Goal: Task Accomplishment & Management: Manage account settings

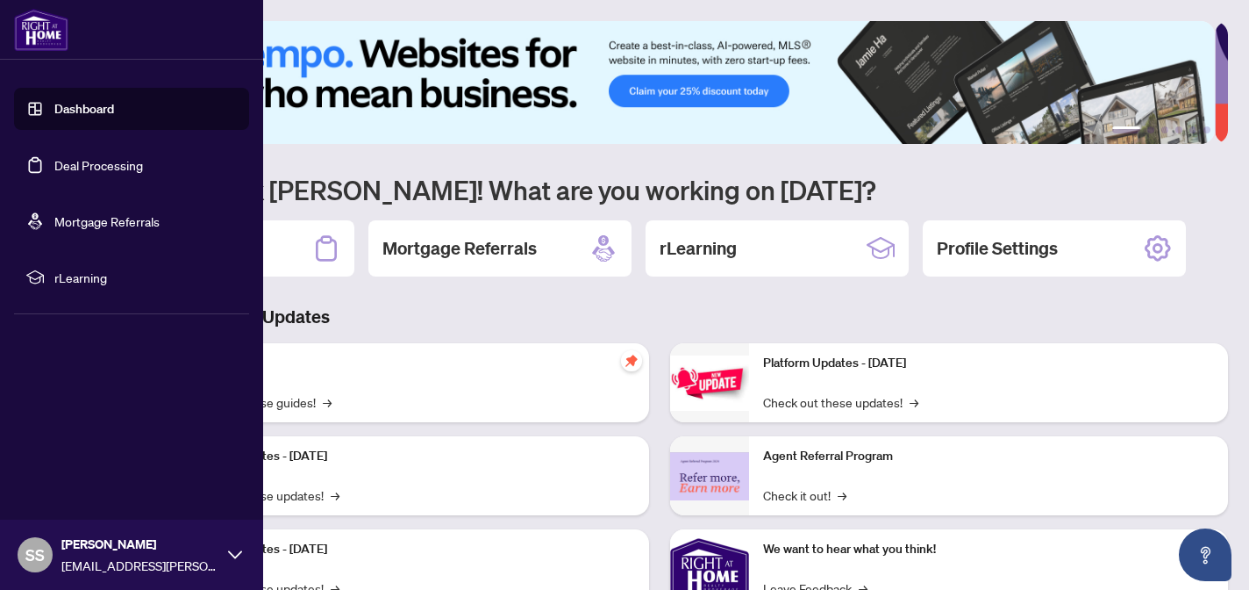
click at [83, 158] on link "Deal Processing" at bounding box center [98, 165] width 89 height 16
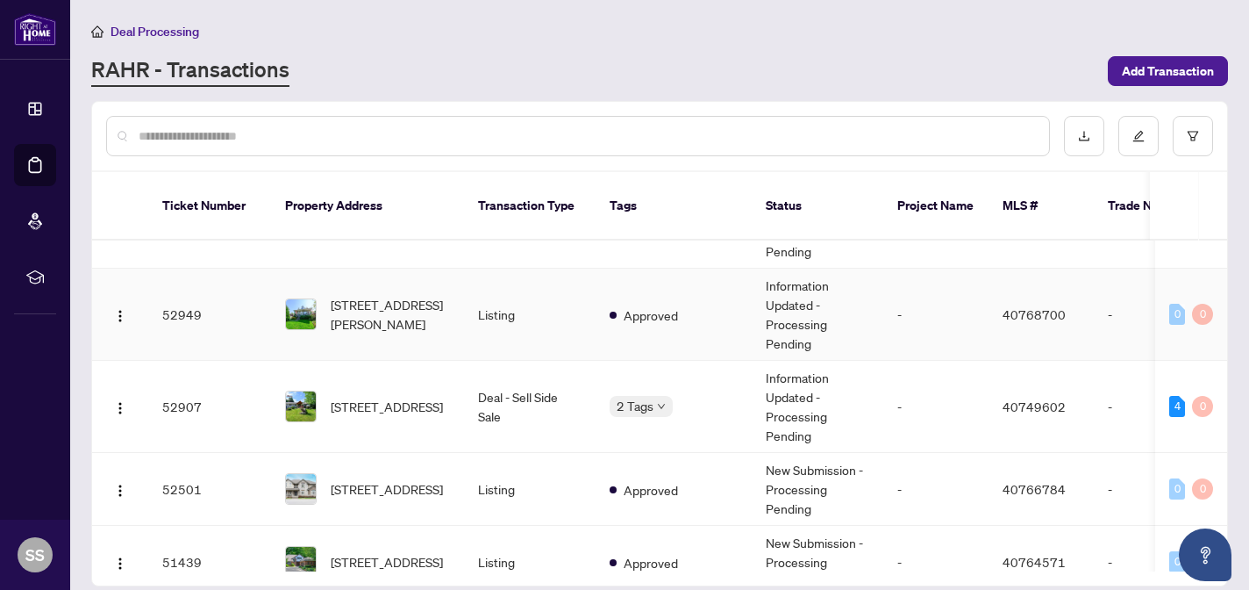
scroll to position [67, 0]
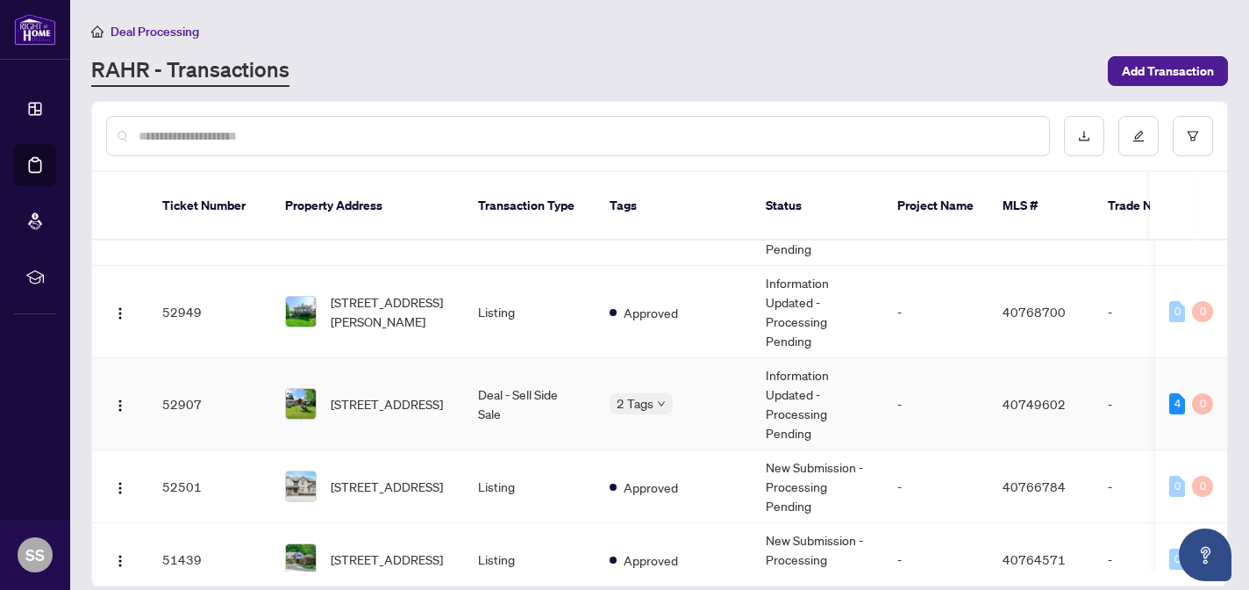
click at [462, 396] on td "[STREET_ADDRESS]" at bounding box center [367, 404] width 193 height 92
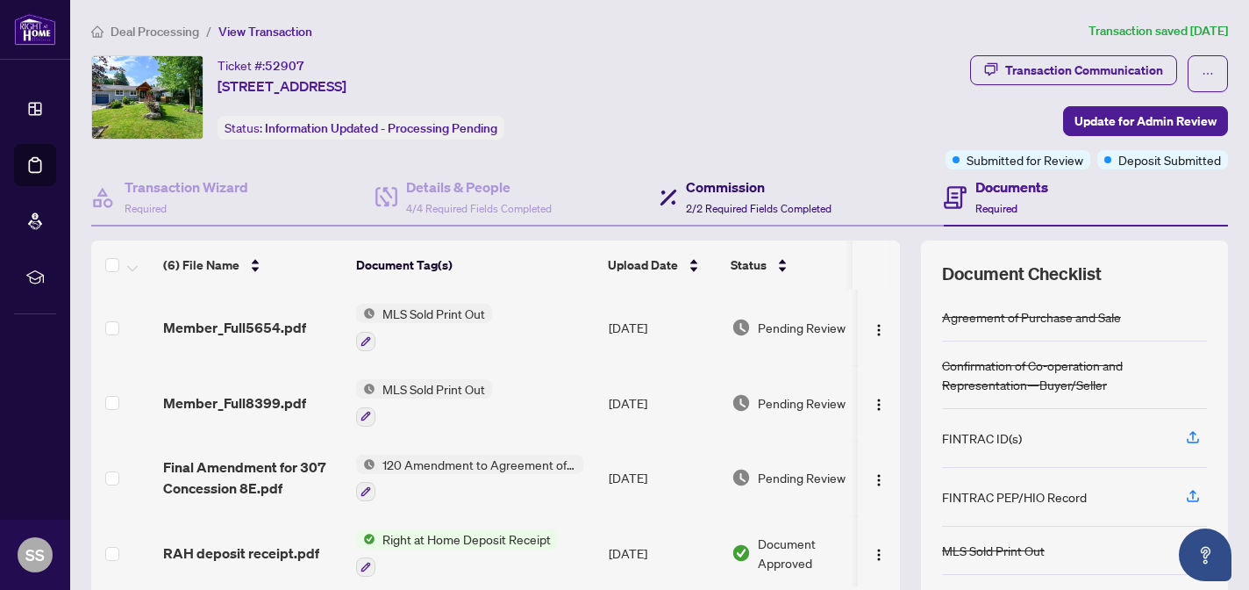
click at [755, 195] on h4 "Commission" at bounding box center [759, 186] width 146 height 21
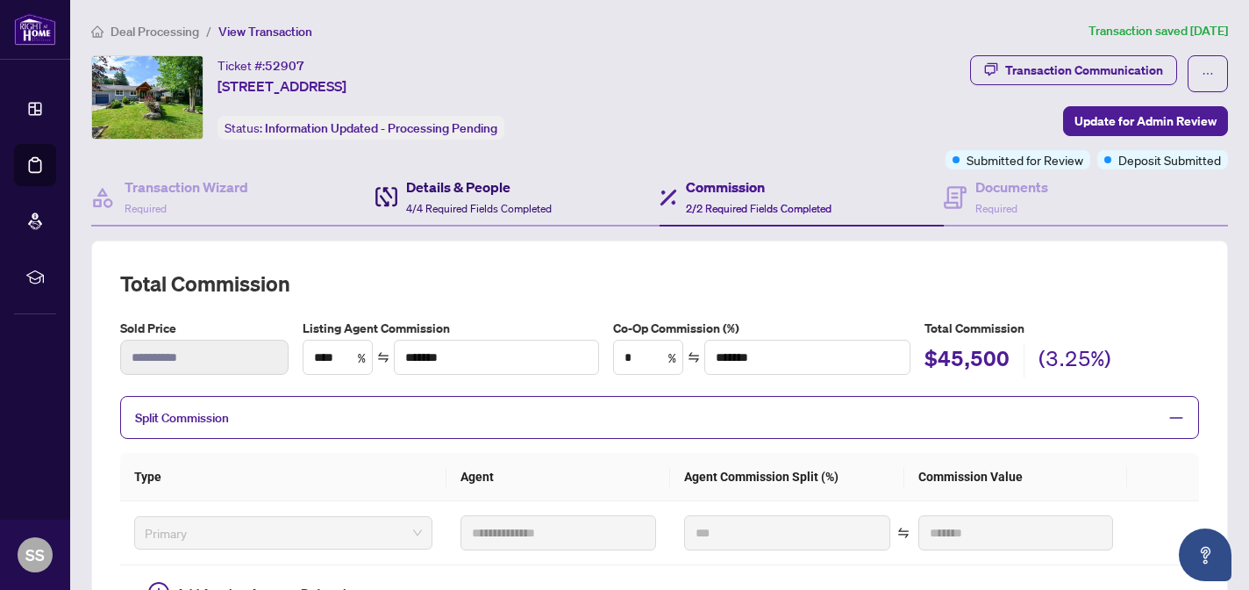
click at [500, 184] on h4 "Details & People" at bounding box center [479, 186] width 146 height 21
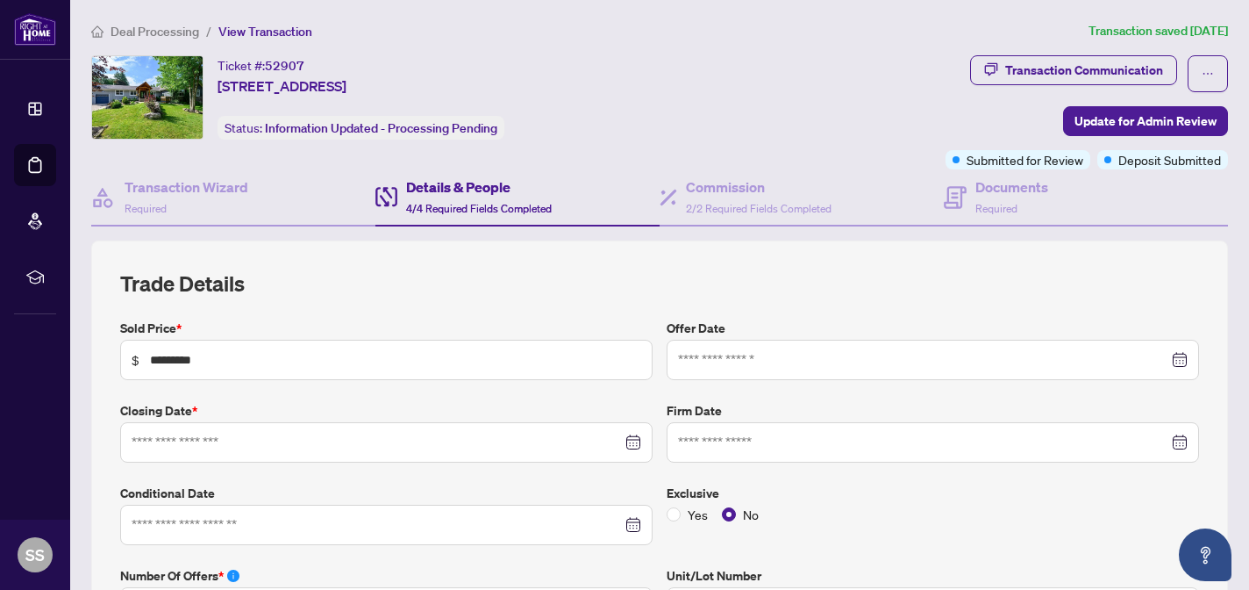
type input "**********"
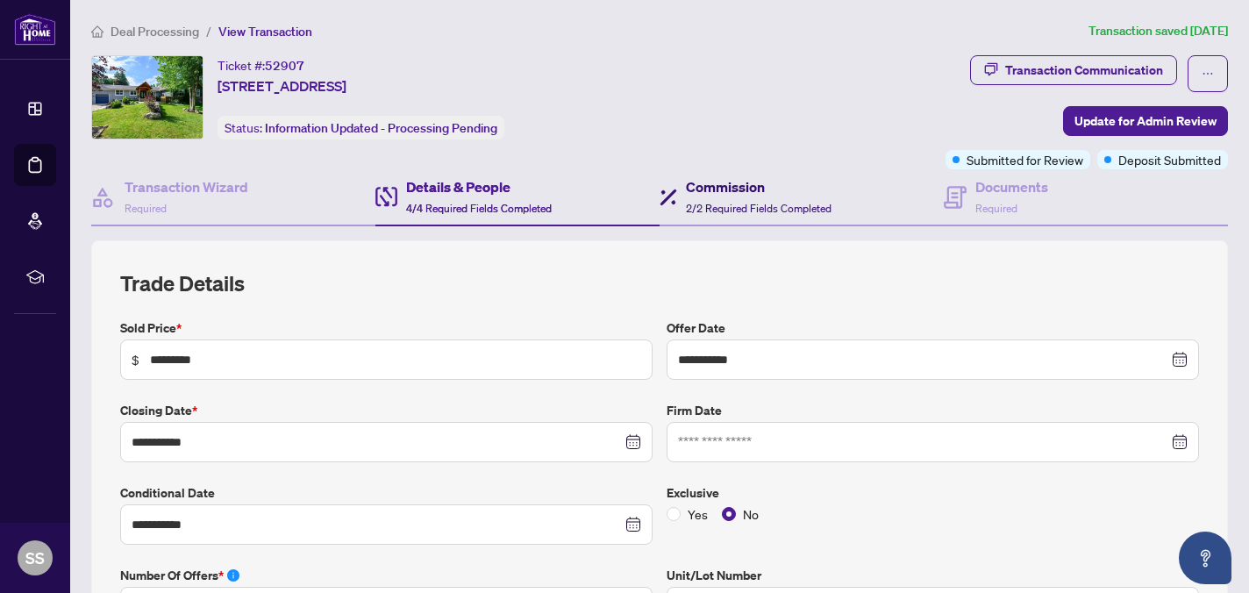
click at [733, 202] on span "2/2 Required Fields Completed" at bounding box center [759, 208] width 146 height 13
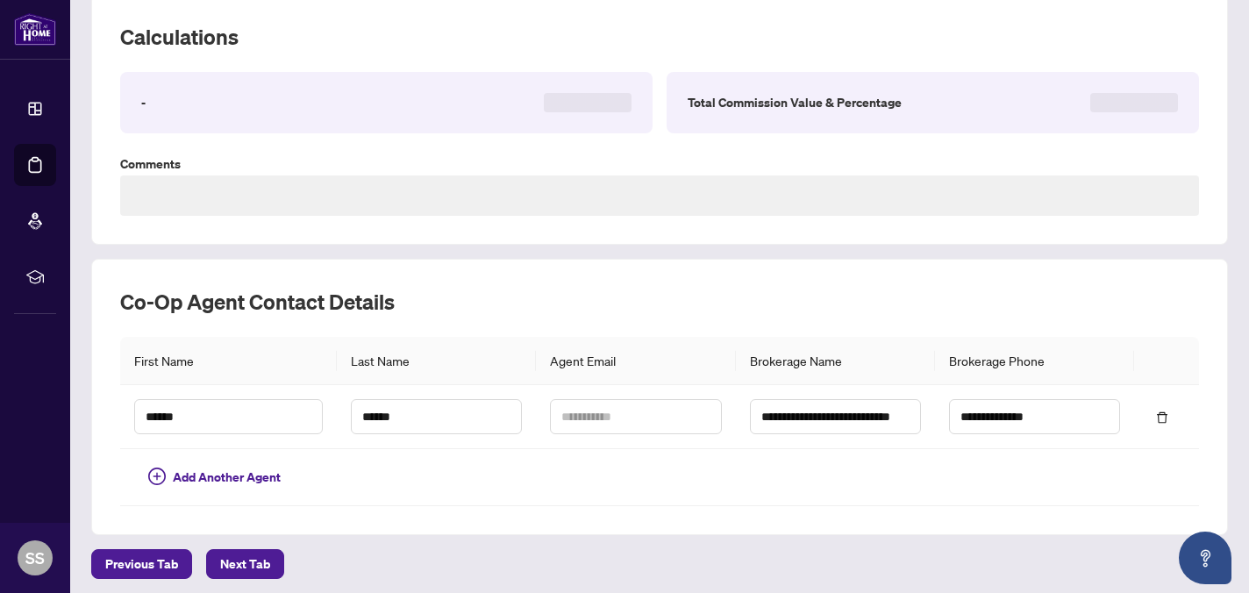
scroll to position [252, 0]
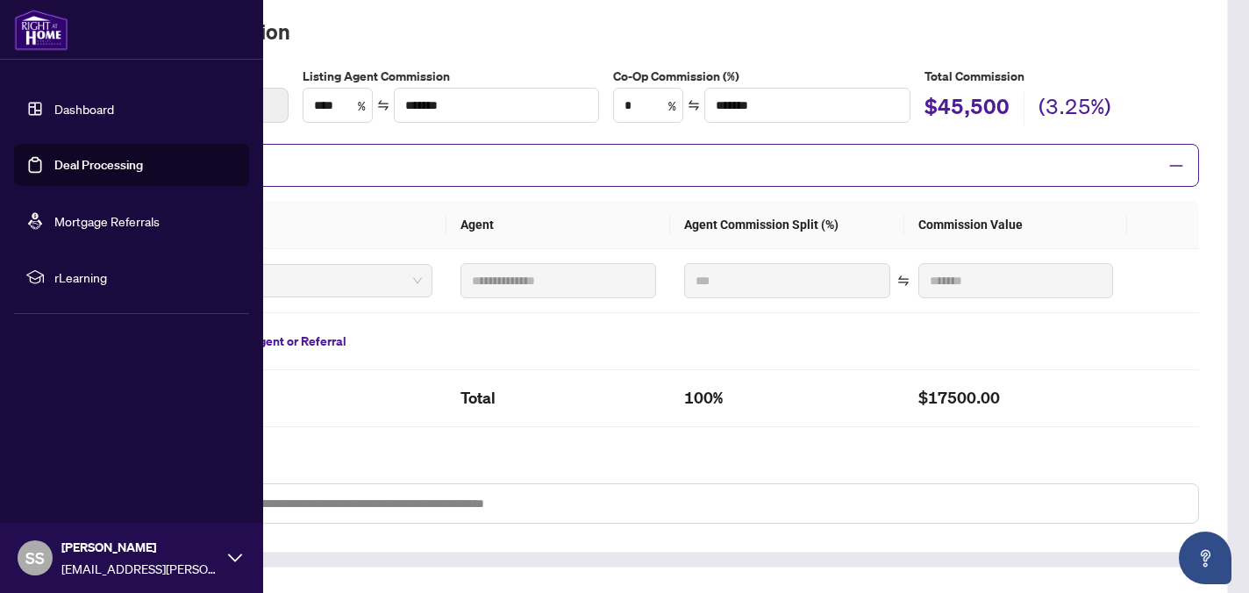
click at [68, 169] on link "Deal Processing" at bounding box center [98, 165] width 89 height 16
